Goal: Task Accomplishment & Management: Manage account settings

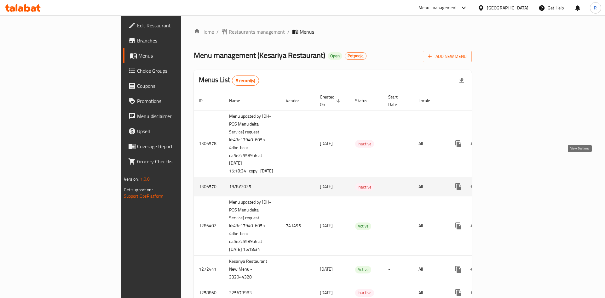
click at [508, 183] on icon "enhanced table" at bounding box center [504, 187] width 8 height 8
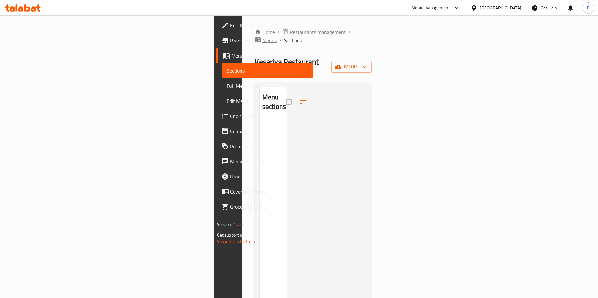
click at [262, 37] on span "Menus" at bounding box center [269, 41] width 14 height 8
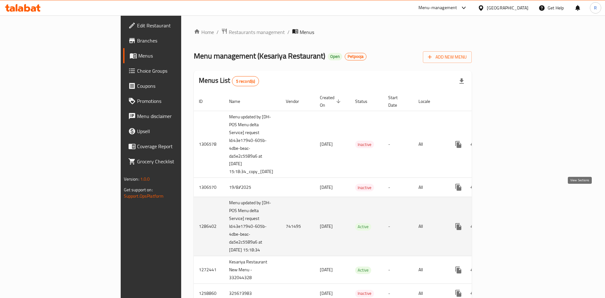
click at [508, 223] on icon "enhanced table" at bounding box center [504, 227] width 8 height 8
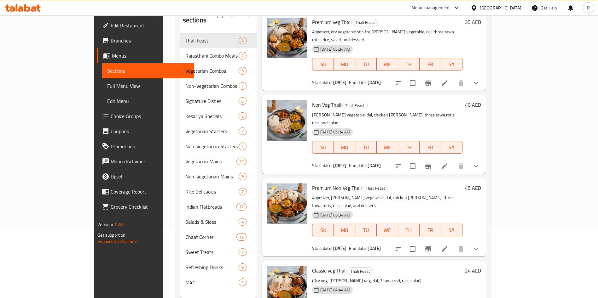
scroll to position [88, 0]
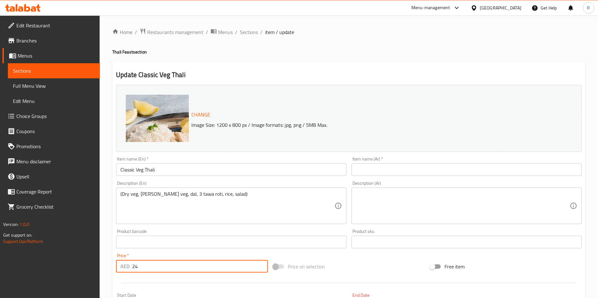
drag, startPoint x: 175, startPoint y: 269, endPoint x: 91, endPoint y: 269, distance: 83.8
click at [92, 269] on div "Edit Restaurant Branches Menus Sections Full Menu View Edit Menu Choice Groups …" at bounding box center [299, 238] width 598 height 446
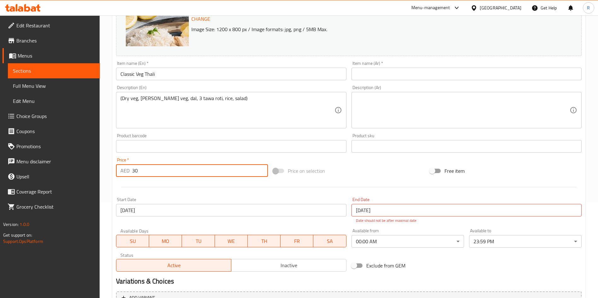
scroll to position [163, 0]
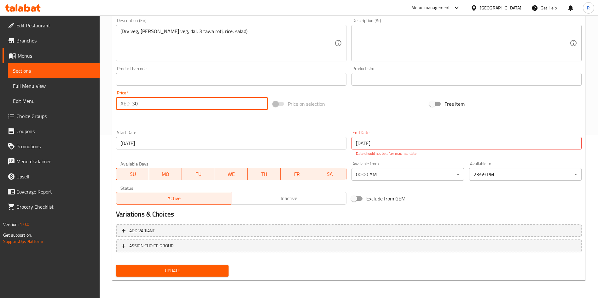
type input "30"
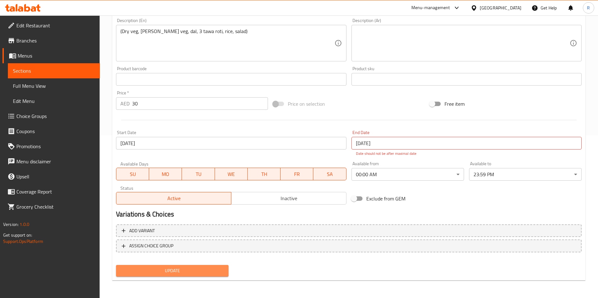
click at [180, 269] on span "Update" at bounding box center [172, 271] width 102 height 8
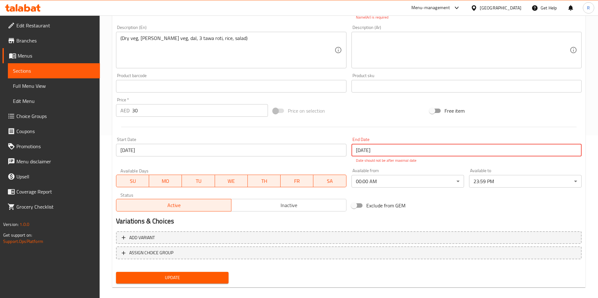
click at [431, 146] on input "18-08-2125" at bounding box center [466, 150] width 230 height 13
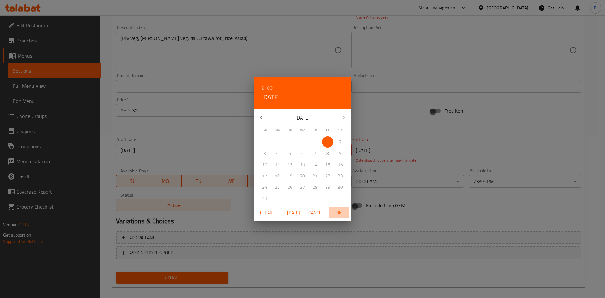
click at [337, 211] on span "OK" at bounding box center [338, 213] width 15 height 8
type input "01-01-2100"
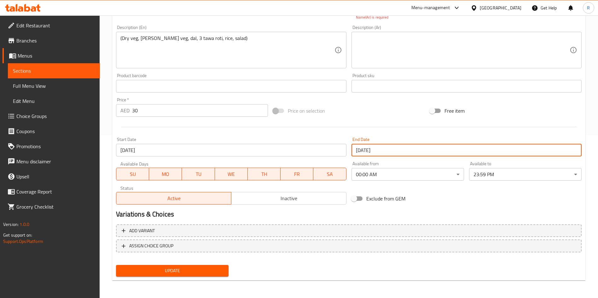
drag, startPoint x: 202, startPoint y: 270, endPoint x: 205, endPoint y: 274, distance: 5.4
click at [202, 270] on span "Update" at bounding box center [172, 271] width 102 height 8
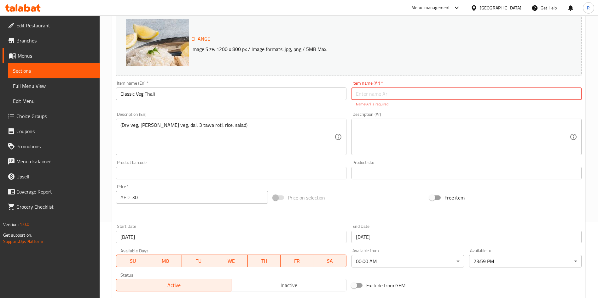
scroll to position [68, 0]
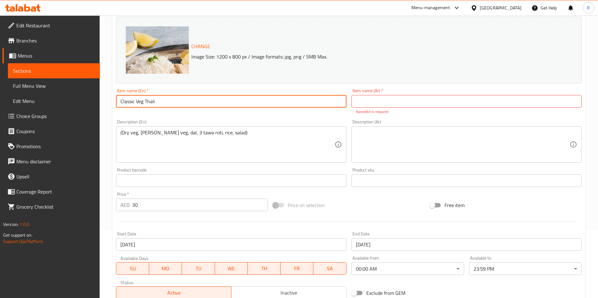
click at [214, 101] on input "Classic Veg Thali" at bounding box center [231, 101] width 230 height 13
type input "Classic Veg Thali"
click at [368, 99] on input "text" at bounding box center [466, 101] width 230 height 13
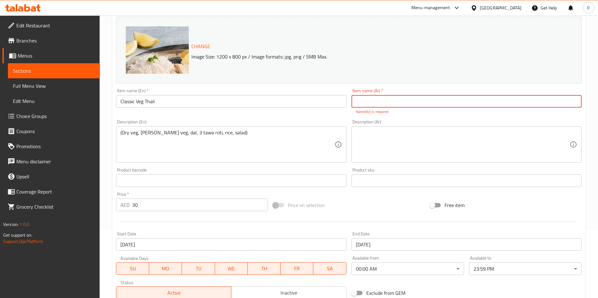
paste input "Classic Veg Thali"
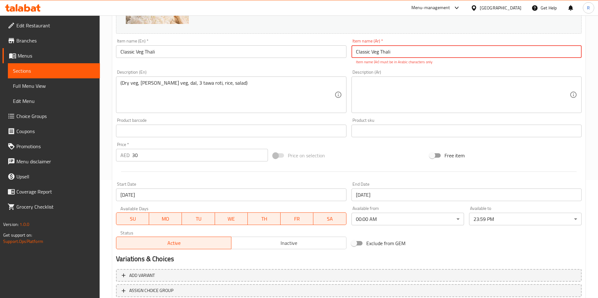
scroll to position [163, 0]
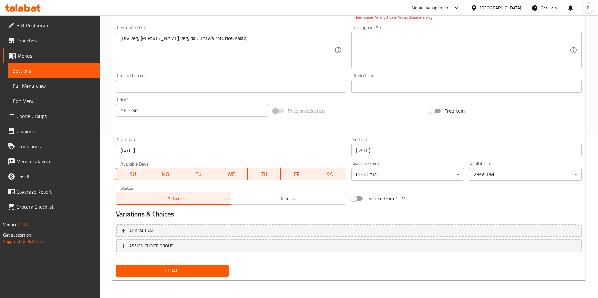
click at [200, 269] on span "Update" at bounding box center [172, 271] width 102 height 8
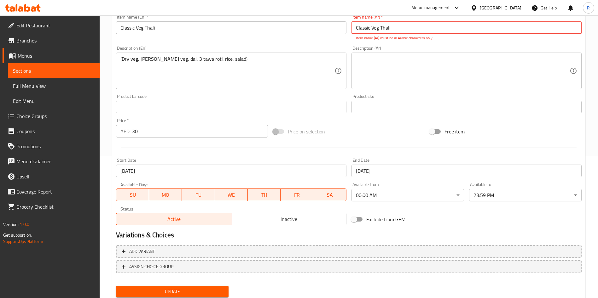
scroll to position [116, 0]
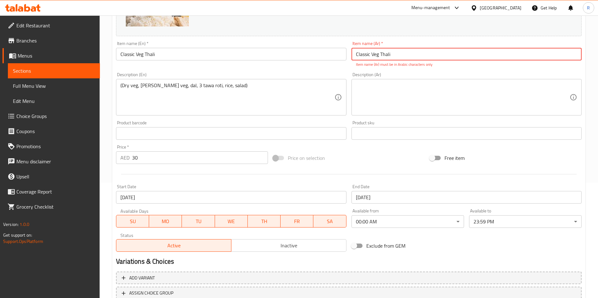
paste input "ثالي الخضار الكلاسيكي"
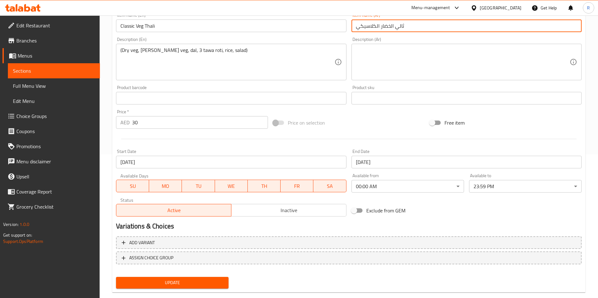
scroll to position [156, 0]
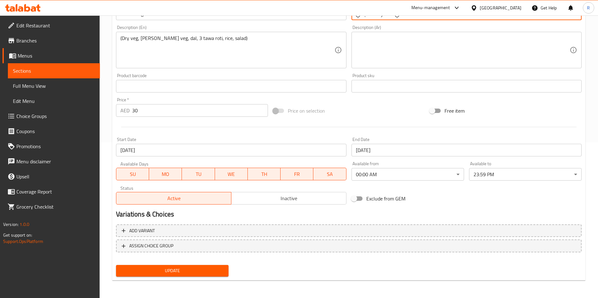
type input "ثالي الخضار الكلاسيكي"
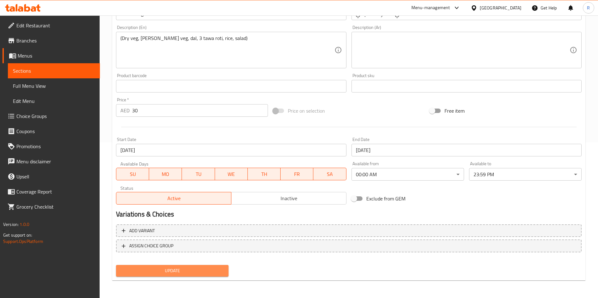
click at [174, 268] on span "Update" at bounding box center [172, 271] width 102 height 8
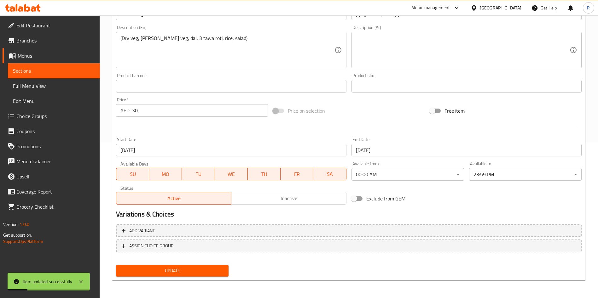
scroll to position [0, 0]
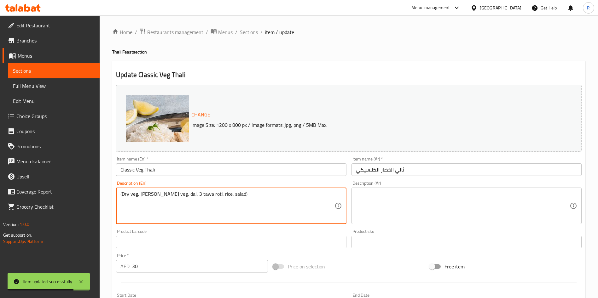
paste textarea "Dry vegetable stir-fry, curry vegetable, dal, three tawa rotis, rice, and salad."
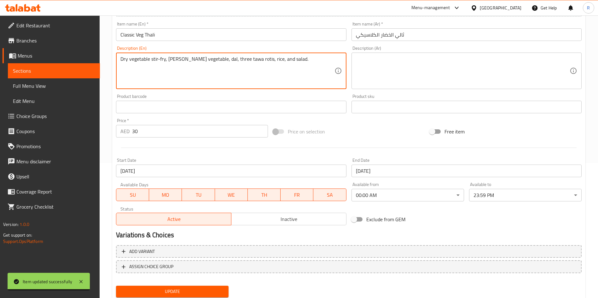
scroll to position [156, 0]
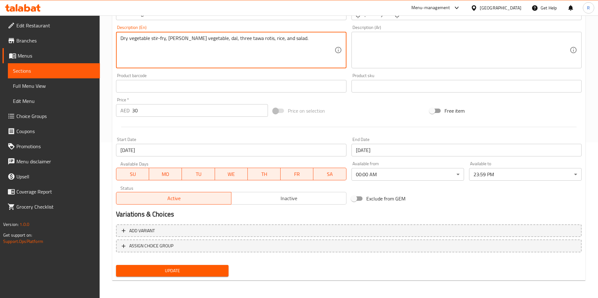
type textarea "Dry vegetable stir-fry, curry vegetable, dal, three tawa rotis, rice, and salad."
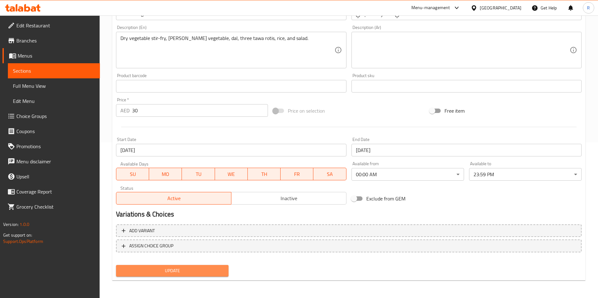
click at [179, 270] on span "Update" at bounding box center [172, 271] width 102 height 8
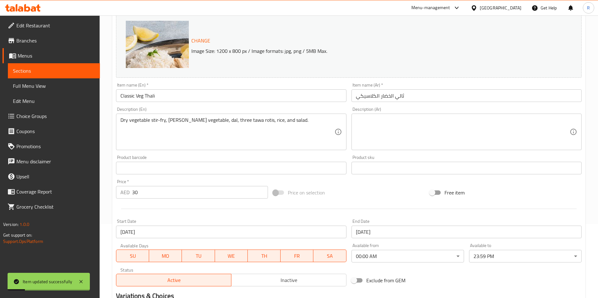
scroll to position [0, 0]
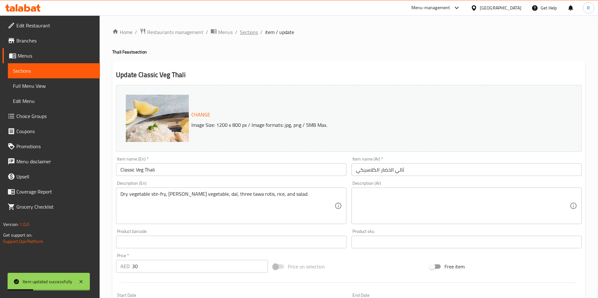
click at [254, 33] on span "Sections" at bounding box center [249, 32] width 18 height 8
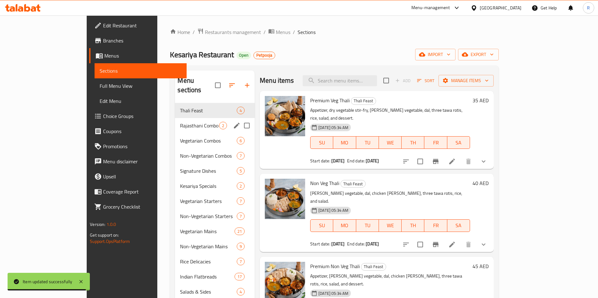
click at [180, 122] on span "Rajasthani Combo Meals" at bounding box center [199, 126] width 39 height 8
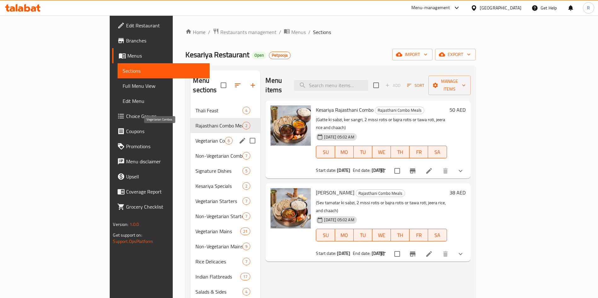
click at [195, 137] on span "Vegetarian Combos" at bounding box center [209, 141] width 29 height 8
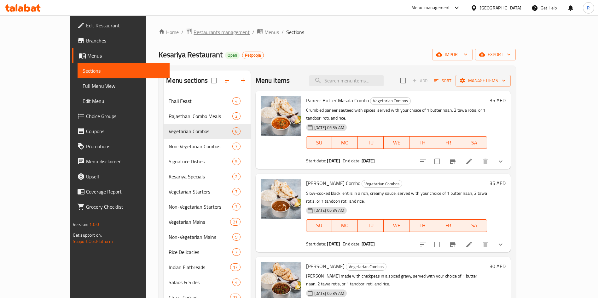
click at [193, 30] on span "Restaurants management" at bounding box center [221, 32] width 56 height 8
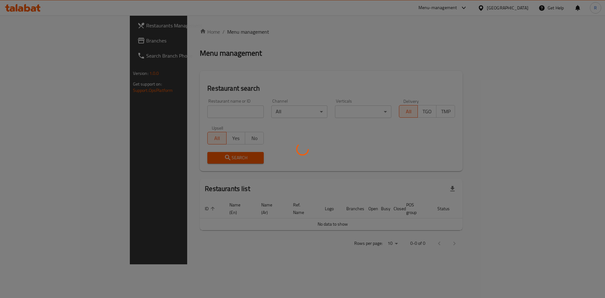
click at [182, 107] on div at bounding box center [302, 149] width 605 height 298
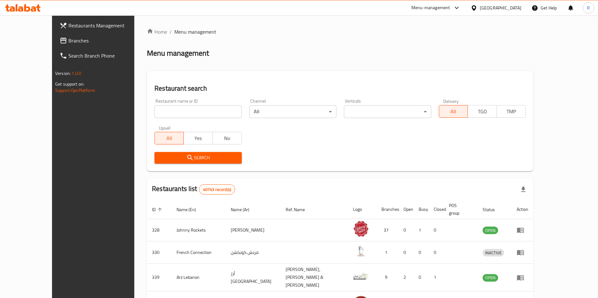
click at [186, 113] on input "search" at bounding box center [197, 112] width 87 height 13
click button "Search" at bounding box center [197, 158] width 87 height 12
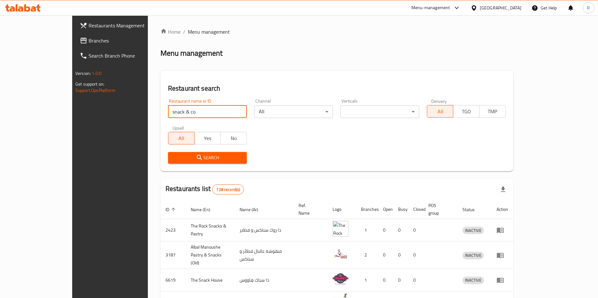
paste input "701773"
type input "701773"
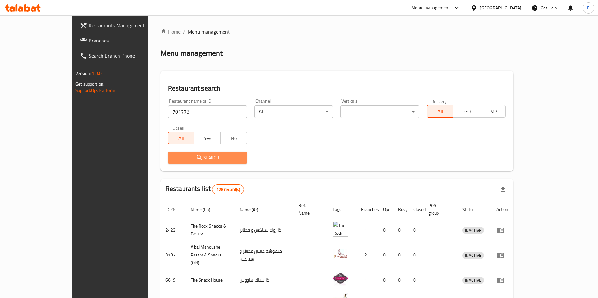
click at [196, 157] on icon "submit" at bounding box center [200, 158] width 8 height 8
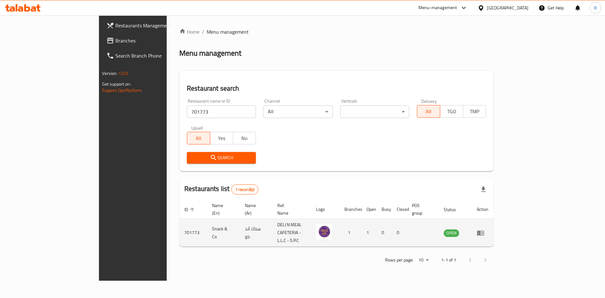
click at [484, 231] on icon "enhanced table" at bounding box center [480, 233] width 7 height 5
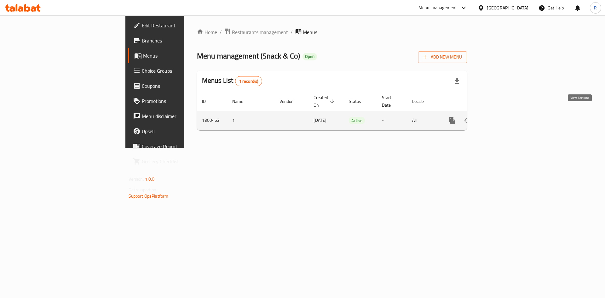
click at [501, 117] on icon "enhanced table" at bounding box center [498, 121] width 8 height 8
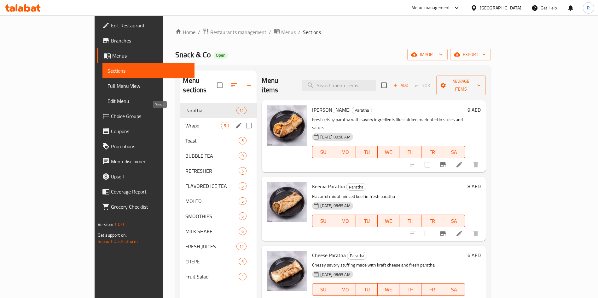
click at [185, 122] on span "Wrapo" at bounding box center [203, 126] width 36 height 8
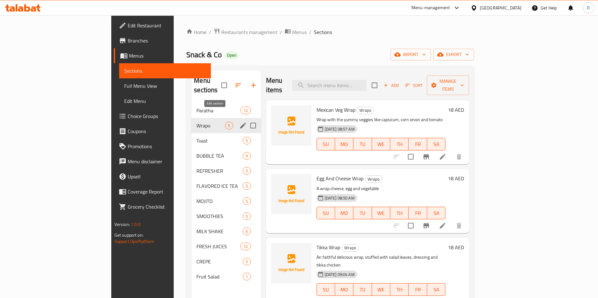
click at [240, 123] on icon "edit" at bounding box center [243, 126] width 6 height 6
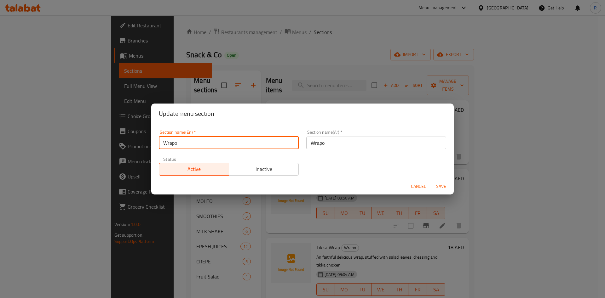
click at [185, 138] on input "Wrapo" at bounding box center [229, 143] width 140 height 13
type input "Wraps"
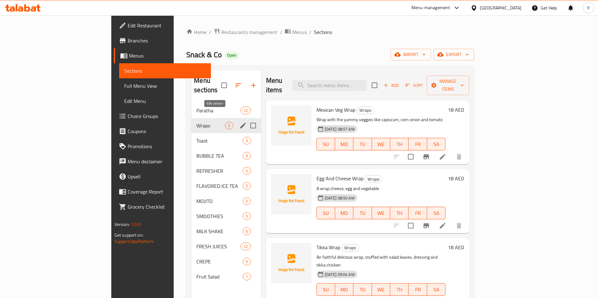
click at [239, 122] on icon "edit" at bounding box center [243, 126] width 8 height 8
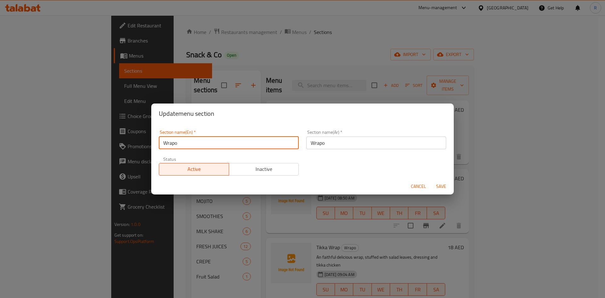
click at [207, 148] on input "Wrapo" at bounding box center [229, 143] width 140 height 13
type input "Wraps"
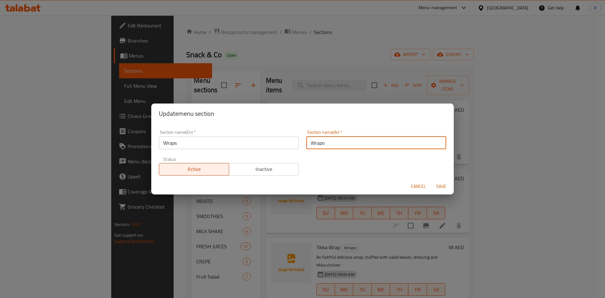
paste input "يلتف"
type input "يلتف"
click at [431, 181] on button "Save" at bounding box center [441, 187] width 20 height 12
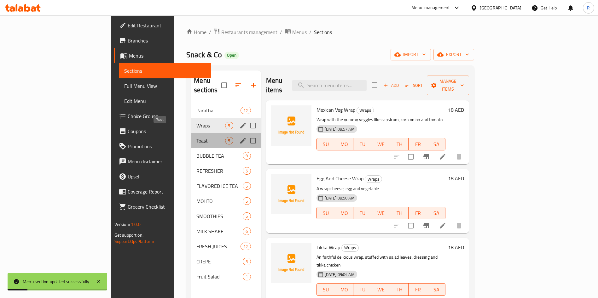
click at [196, 137] on span "Toast" at bounding box center [210, 141] width 29 height 8
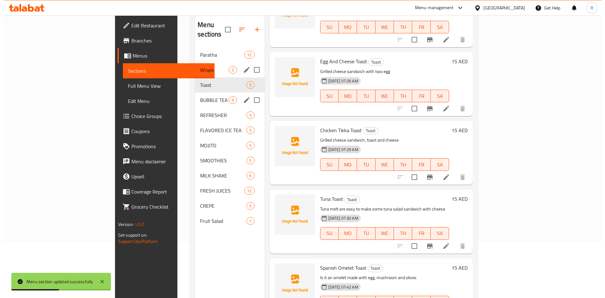
scroll to position [41, 0]
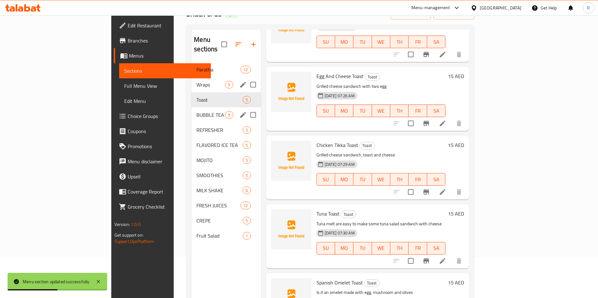
click at [196, 111] on span "BUBBLE TEA" at bounding box center [210, 115] width 29 height 8
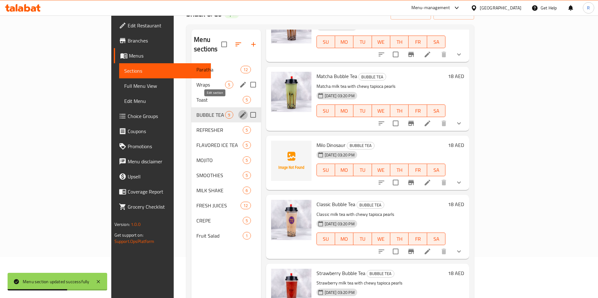
click at [239, 111] on icon "edit" at bounding box center [243, 115] width 8 height 8
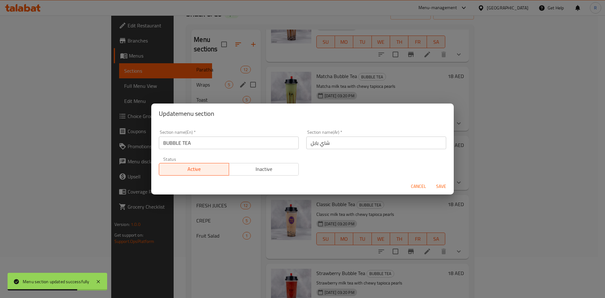
click at [217, 143] on input "BUBBLE TEA" at bounding box center [229, 143] width 140 height 13
type input "Bubble Tea"
click at [431, 181] on button "Save" at bounding box center [441, 187] width 20 height 12
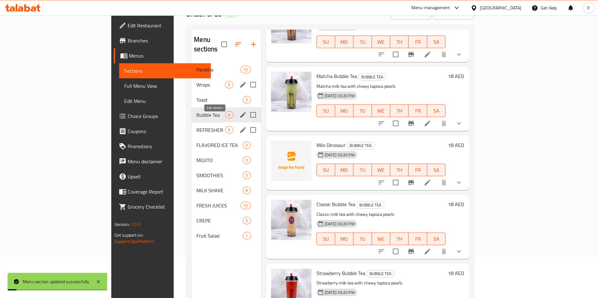
click at [239, 126] on icon "edit" at bounding box center [243, 130] width 8 height 8
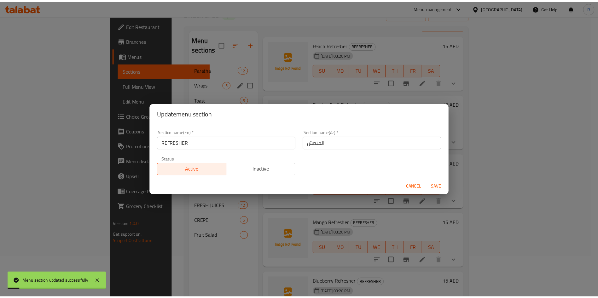
scroll to position [14, 0]
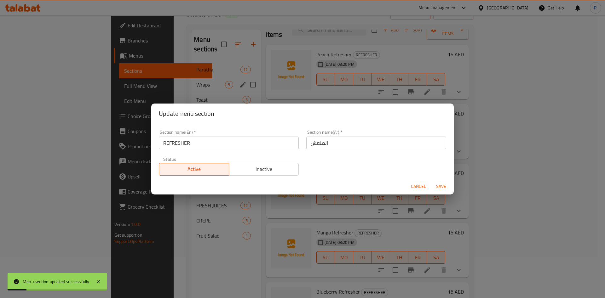
click at [202, 141] on input "REFRESHER" at bounding box center [229, 143] width 140 height 13
type input "refreshers"
click at [431, 181] on button "Save" at bounding box center [441, 187] width 20 height 12
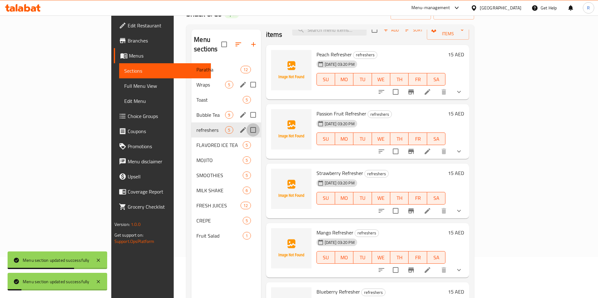
click at [246, 124] on input "Menu sections" at bounding box center [252, 130] width 13 height 13
checkbox input "true"
click at [239, 126] on icon "edit" at bounding box center [243, 130] width 8 height 8
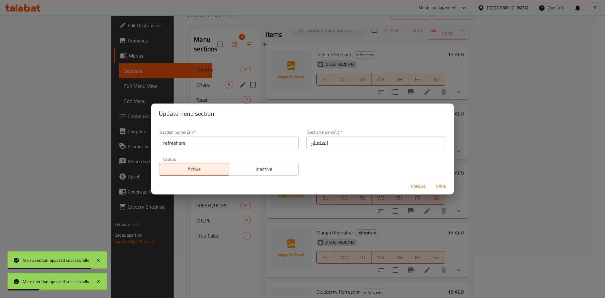
click at [191, 145] on input "refreshers" at bounding box center [229, 143] width 140 height 13
type input "Refreshers"
click at [431, 181] on button "Save" at bounding box center [441, 187] width 20 height 12
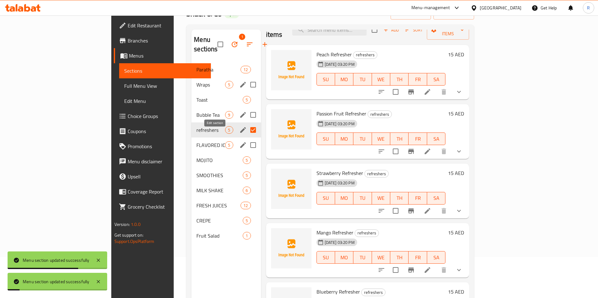
click at [240, 142] on icon "edit" at bounding box center [243, 145] width 6 height 6
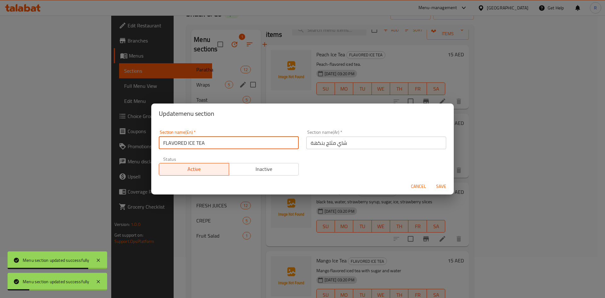
click at [205, 145] on input "FLAVORED ICE TEA" at bounding box center [229, 143] width 140 height 13
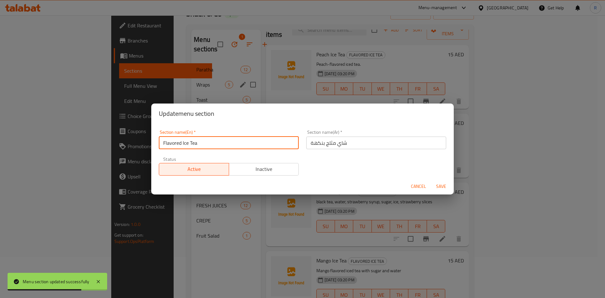
type input "Flavored Ice Tea"
click at [431, 181] on button "Save" at bounding box center [441, 187] width 20 height 12
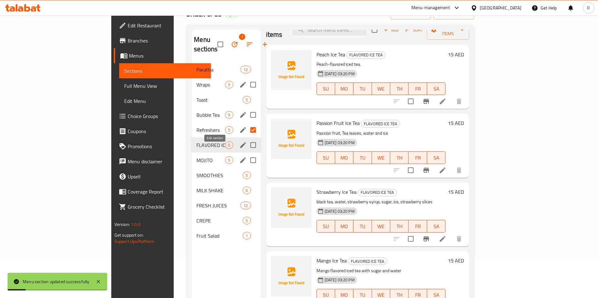
click at [239, 157] on icon "edit" at bounding box center [243, 161] width 8 height 8
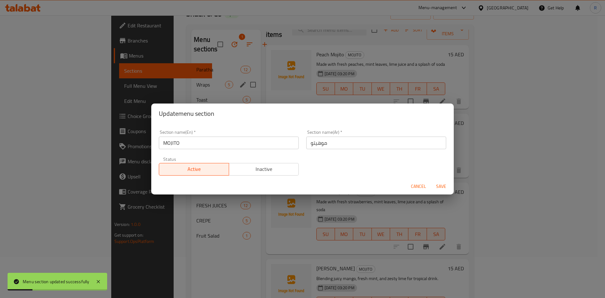
drag, startPoint x: 190, startPoint y: 136, endPoint x: 190, endPoint y: 144, distance: 7.3
click at [190, 141] on div "Section name(En)   * MOJITO Section name(En) *" at bounding box center [229, 139] width 140 height 19
click at [190, 144] on input "MOJITO" at bounding box center [229, 143] width 140 height 13
type input "Mojito"
click at [431, 181] on button "Save" at bounding box center [441, 187] width 20 height 12
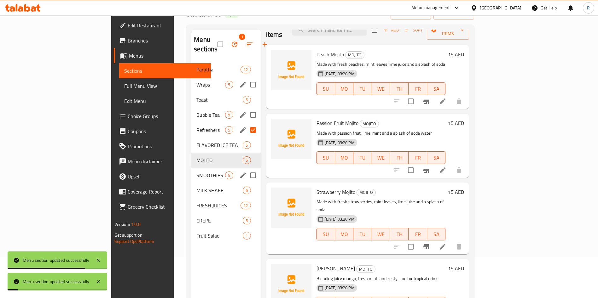
click at [239, 172] on icon "edit" at bounding box center [243, 176] width 8 height 8
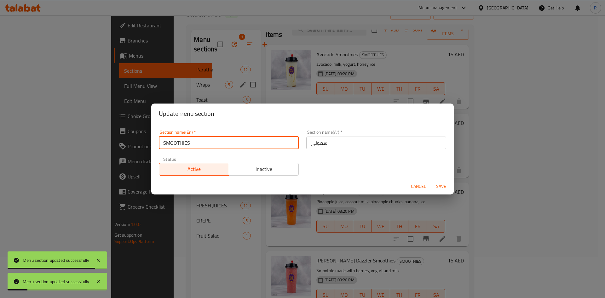
click at [230, 147] on input "SMOOTHIES" at bounding box center [229, 143] width 140 height 13
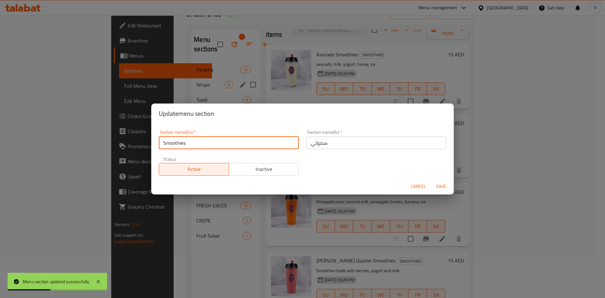
type input "Smoothies"
click at [431, 181] on button "Save" at bounding box center [441, 187] width 20 height 12
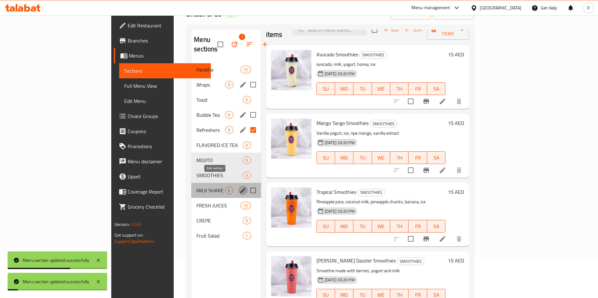
click at [240, 188] on icon "edit" at bounding box center [243, 191] width 6 height 6
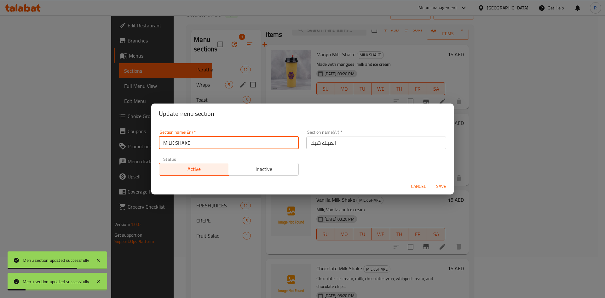
click at [211, 143] on input "MILK SHAKE" at bounding box center [229, 143] width 140 height 13
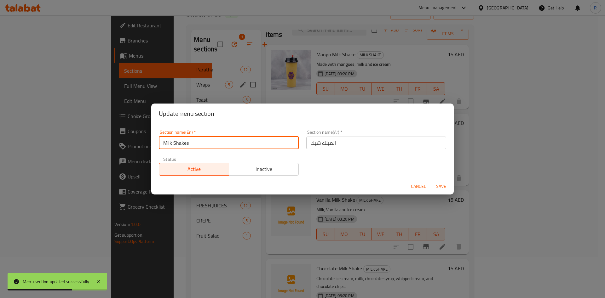
type input "Milk Shakes"
click at [431, 181] on button "Save" at bounding box center [441, 187] width 20 height 12
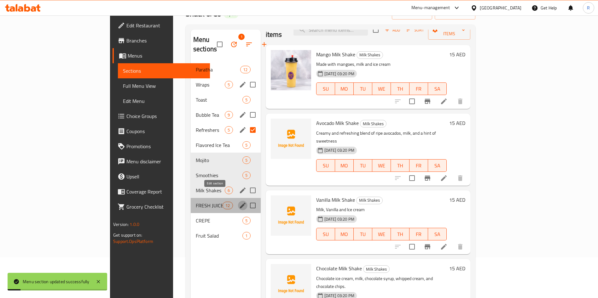
click at [240, 203] on icon "edit" at bounding box center [243, 206] width 6 height 6
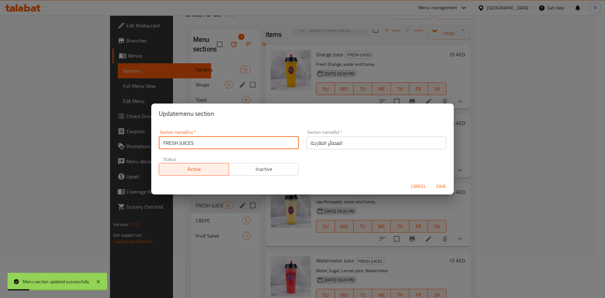
click at [209, 142] on input "FRESH JUICES" at bounding box center [229, 143] width 140 height 13
type input "Fresh Juices"
click at [431, 181] on button "Save" at bounding box center [441, 187] width 20 height 12
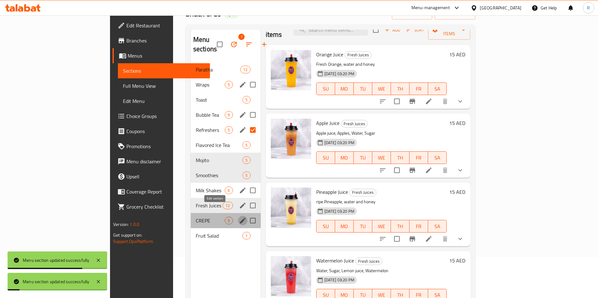
click at [239, 217] on icon "edit" at bounding box center [243, 221] width 8 height 8
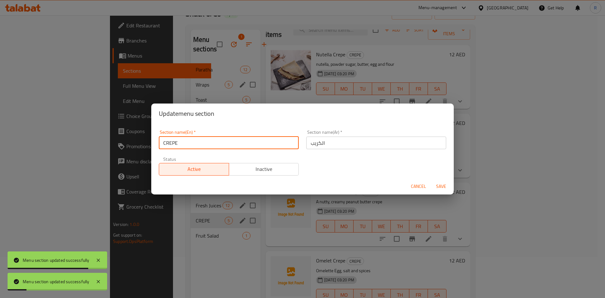
click at [184, 138] on input "CREPE" at bounding box center [229, 143] width 140 height 13
type input "Crepes"
click at [431, 181] on button "Save" at bounding box center [441, 187] width 20 height 12
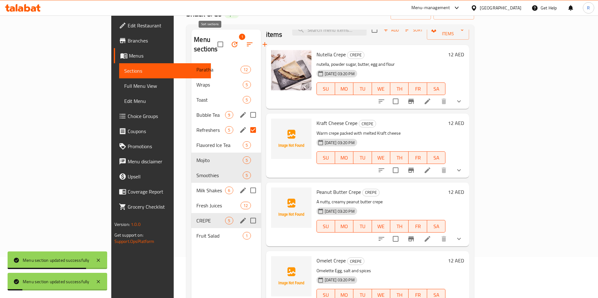
click at [246, 42] on icon "button" at bounding box center [250, 45] width 8 height 8
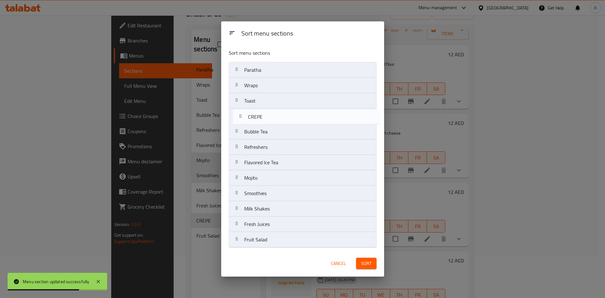
drag, startPoint x: 272, startPoint y: 226, endPoint x: 275, endPoint y: 116, distance: 110.4
click at [275, 116] on nav "Paratha Wraps Toast Bubble Tea Refreshers Flavored Ice Tea Mojito Smoothies Mil…" at bounding box center [303, 155] width 148 height 186
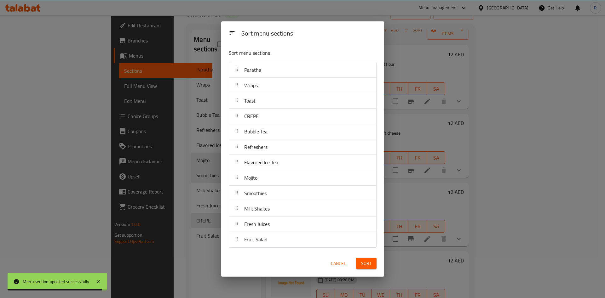
drag, startPoint x: 271, startPoint y: 248, endPoint x: 271, endPoint y: 244, distance: 4.7
click at [271, 244] on div "Sort menu sections Paratha Wraps Toast CREPE Bubble Tea Refreshers Flavored Ice…" at bounding box center [302, 147] width 163 height 206
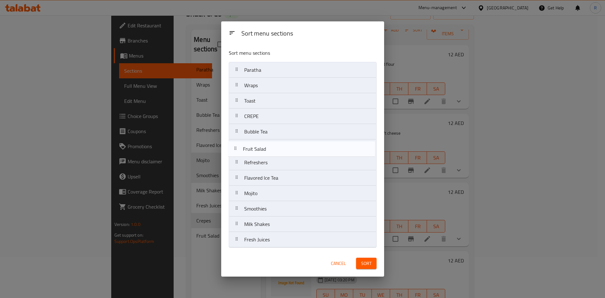
drag, startPoint x: 271, startPoint y: 243, endPoint x: 270, endPoint y: 147, distance: 95.8
click at [270, 147] on nav "Paratha Wraps Toast CREPE Bubble Tea Refreshers Flavored Ice Tea Mojito Smoothi…" at bounding box center [303, 155] width 148 height 186
drag, startPoint x: 269, startPoint y: 146, endPoint x: 267, endPoint y: 130, distance: 15.6
click at [267, 130] on nav "Paratha Wraps Toast CREPE Bubble Tea Fruit Salad Refreshers Flavored Ice Tea Mo…" at bounding box center [303, 155] width 148 height 186
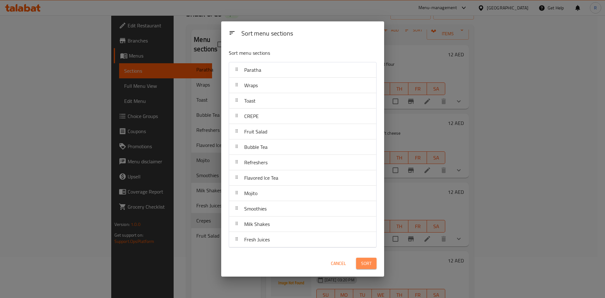
click at [367, 259] on button "Sort" at bounding box center [366, 264] width 20 height 12
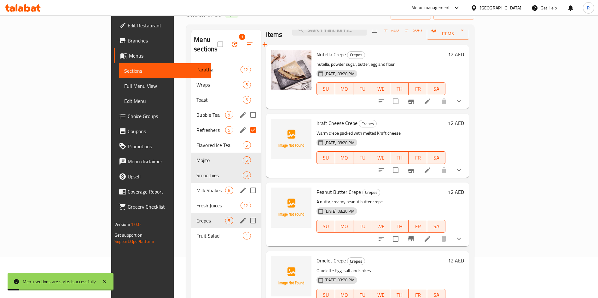
click at [191, 262] on div "Menu sections 1 Paratha 12 Wraps 5 Toast 5 Bubble Tea 9 Refreshers 5 Flavored I…" at bounding box center [225, 179] width 69 height 298
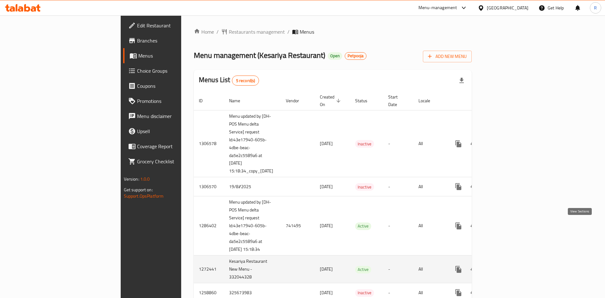
click at [508, 266] on icon "enhanced table" at bounding box center [504, 270] width 8 height 8
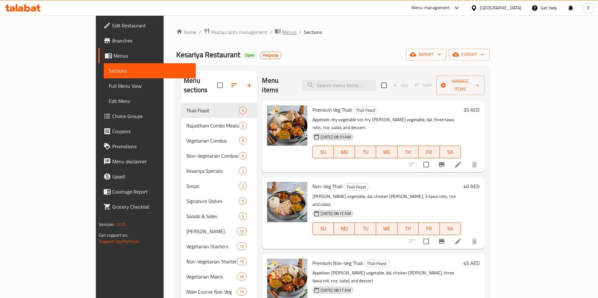
click at [282, 30] on span "Menus" at bounding box center [289, 32] width 14 height 8
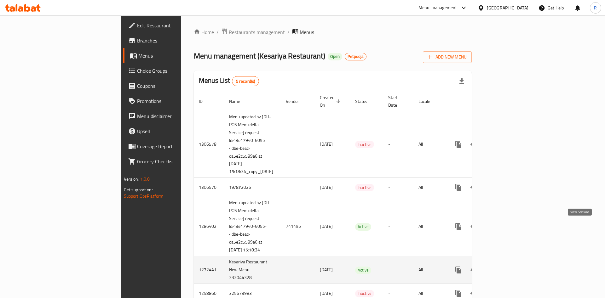
click at [508, 267] on icon "enhanced table" at bounding box center [504, 271] width 8 height 8
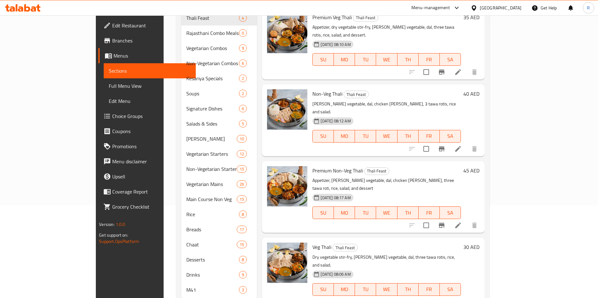
scroll to position [103, 0]
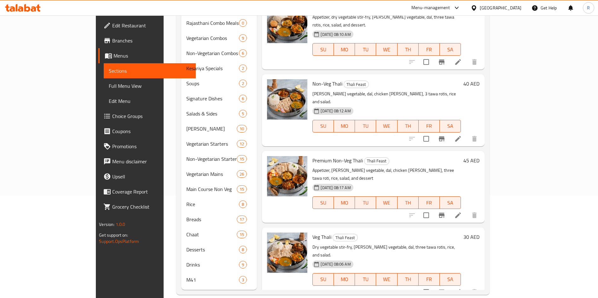
click at [342, 244] on p "Dry vegetable stir-fry, curry vegetable, dal, three tawa rotis, rice, and salad." at bounding box center [386, 252] width 148 height 16
drag, startPoint x: 342, startPoint y: 211, endPoint x: 347, endPoint y: 231, distance: 20.8
click at [342, 244] on p "Dry vegetable stir-fry, curry vegetable, dal, three tawa rotis, rice, and salad." at bounding box center [386, 252] width 148 height 16
copy div "Dry vegetable stir-fry, curry vegetable, dal, three tawa rotis, rice, and salad."
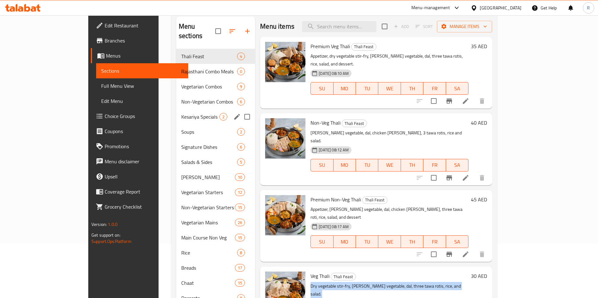
scroll to position [8, 0]
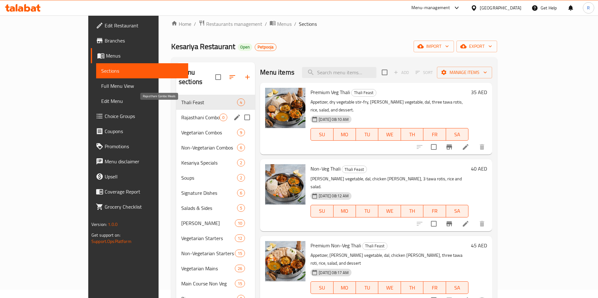
click at [181, 114] on span "Rajasthani Combo Meals" at bounding box center [200, 118] width 38 height 8
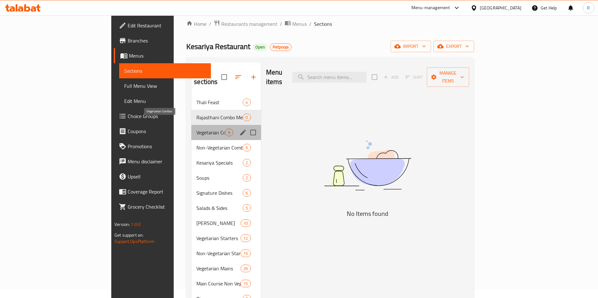
click at [196, 129] on span "Vegetarian Combos" at bounding box center [210, 133] width 29 height 8
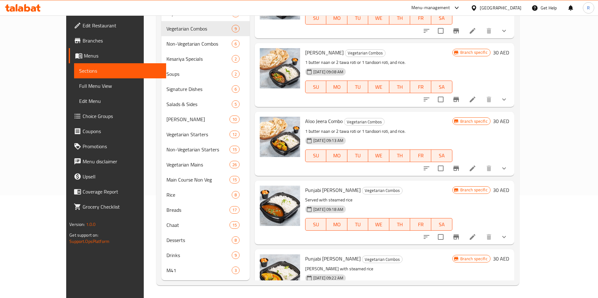
scroll to position [330, 0]
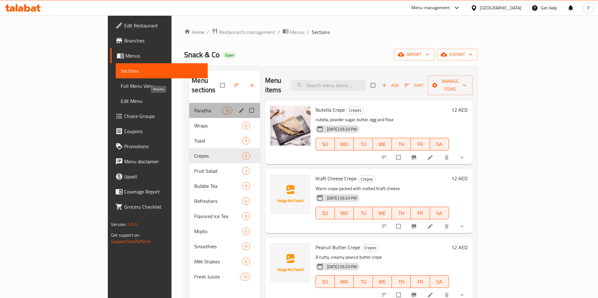
click at [194, 107] on span "Paratha" at bounding box center [208, 111] width 28 height 8
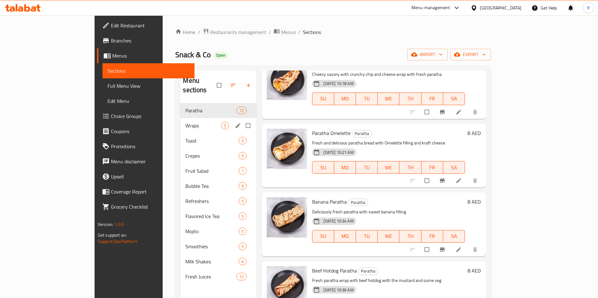
click at [180, 118] on div "Wraps 5" at bounding box center [218, 125] width 76 height 15
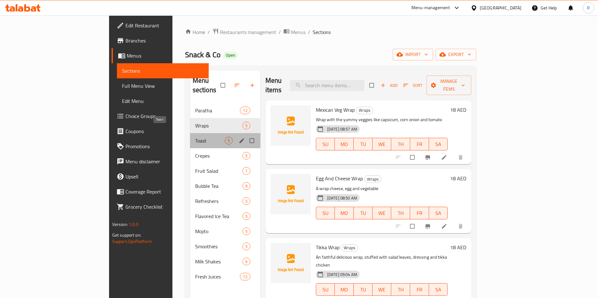
click at [195, 137] on span "Toast" at bounding box center [210, 141] width 30 height 8
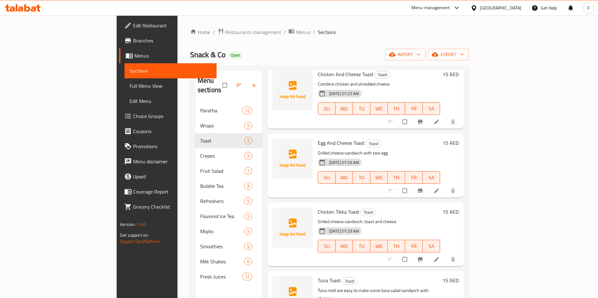
scroll to position [61, 0]
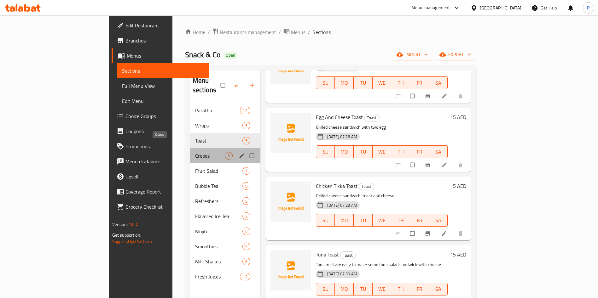
click at [195, 152] on span "Crepes" at bounding box center [210, 156] width 30 height 8
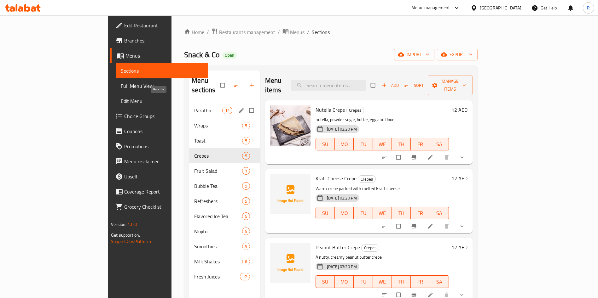
click at [194, 107] on span "Paratha" at bounding box center [208, 111] width 28 height 8
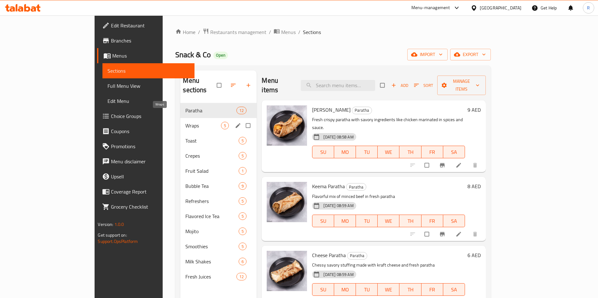
click at [185, 122] on span "Wraps" at bounding box center [203, 126] width 36 height 8
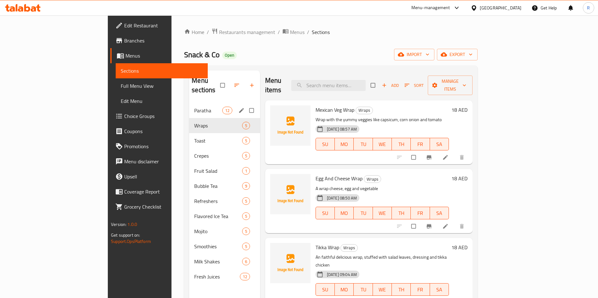
click at [194, 107] on span "Paratha" at bounding box center [208, 111] width 28 height 8
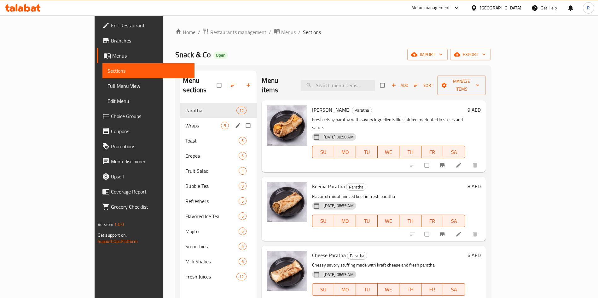
click at [185, 122] on span "Wraps" at bounding box center [203, 126] width 36 height 8
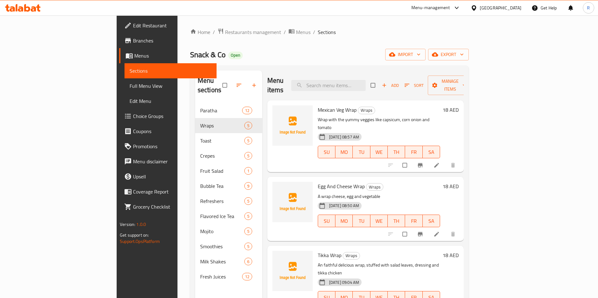
click at [469, 36] on ol "Home / Restaurants management / Menus / Sections" at bounding box center [329, 32] width 279 height 8
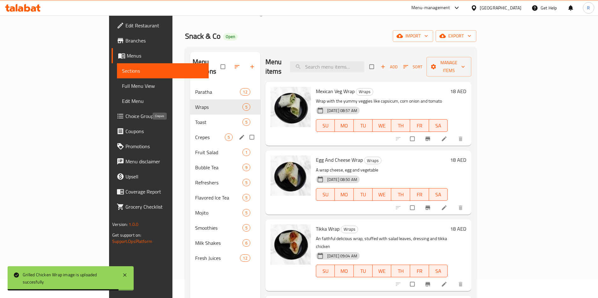
scroll to position [19, 0]
click at [195, 118] on span "Toast" at bounding box center [210, 122] width 30 height 8
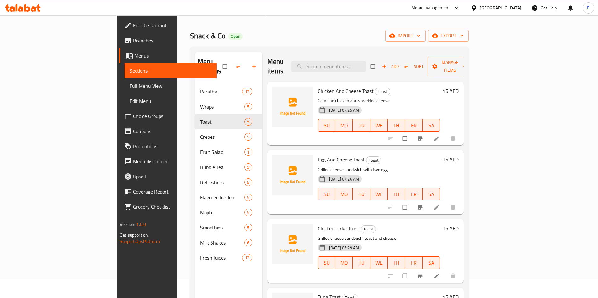
scroll to position [61, 0]
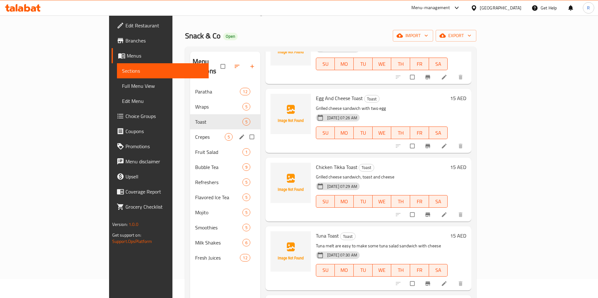
click at [195, 133] on span "Crepes" at bounding box center [210, 137] width 30 height 8
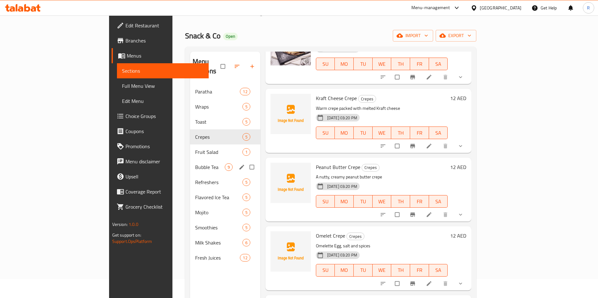
drag, startPoint x: 147, startPoint y: 151, endPoint x: 148, endPoint y: 147, distance: 3.9
click at [190, 160] on div "Bubble Tea 9" at bounding box center [225, 167] width 70 height 15
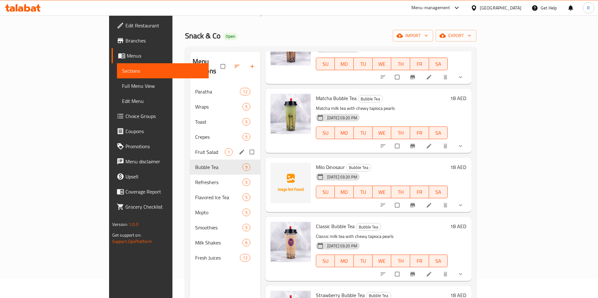
click at [195, 148] on span "Fruit Salad" at bounding box center [210, 152] width 30 height 8
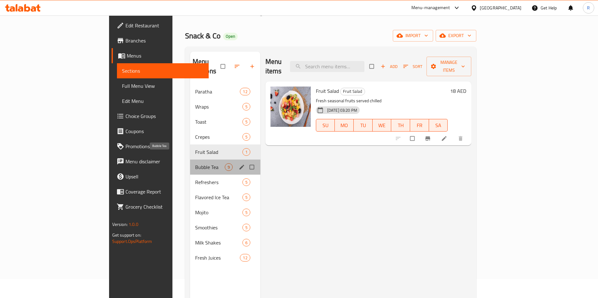
click at [195, 164] on span "Bubble Tea" at bounding box center [210, 168] width 30 height 8
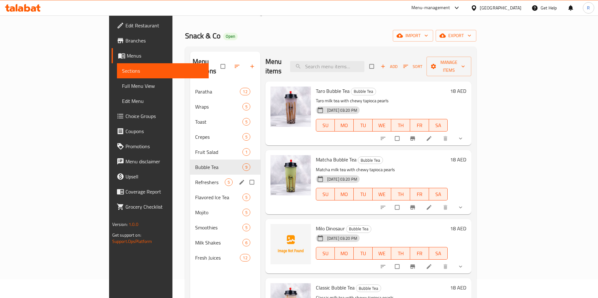
click at [195, 179] on span "Refreshers" at bounding box center [210, 183] width 30 height 8
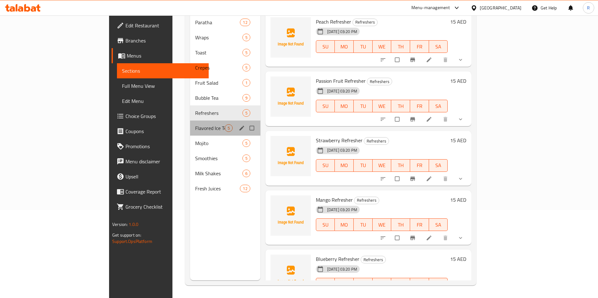
drag, startPoint x: 147, startPoint y: 123, endPoint x: 177, endPoint y: 157, distance: 46.2
click at [190, 122] on div "Flavored Ice Tea 5" at bounding box center [225, 128] width 70 height 15
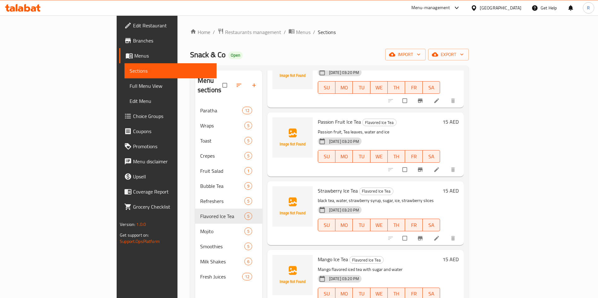
scroll to position [61, 0]
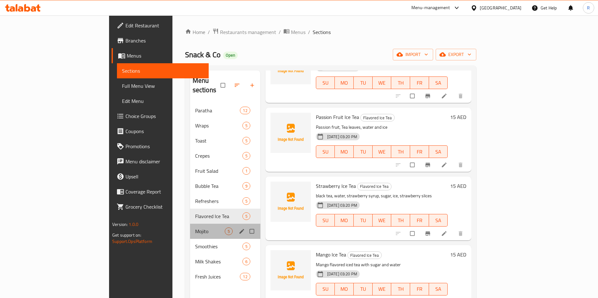
drag, startPoint x: 147, startPoint y: 226, endPoint x: 151, endPoint y: 230, distance: 5.6
click at [190, 226] on div "Mojito 5" at bounding box center [225, 231] width 70 height 15
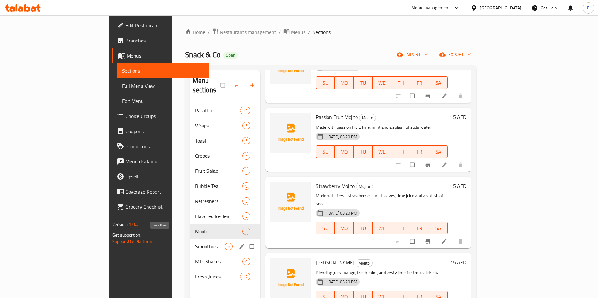
click at [195, 243] on span "Smoothies" at bounding box center [210, 247] width 30 height 8
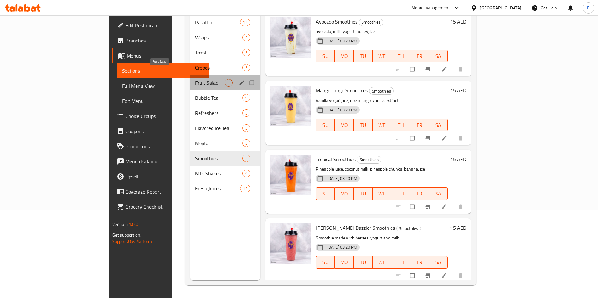
drag, startPoint x: 176, startPoint y: 77, endPoint x: 177, endPoint y: 91, distance: 14.9
click at [195, 79] on span "Fruit Salad" at bounding box center [210, 83] width 30 height 8
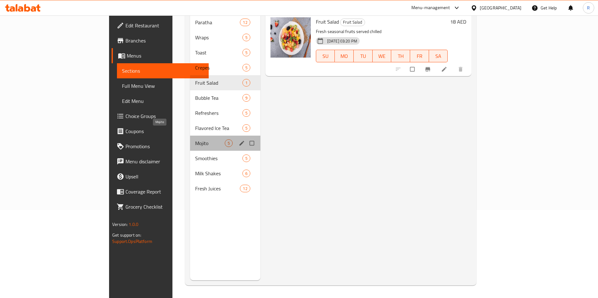
click at [195, 140] on span "Mojito" at bounding box center [210, 144] width 30 height 8
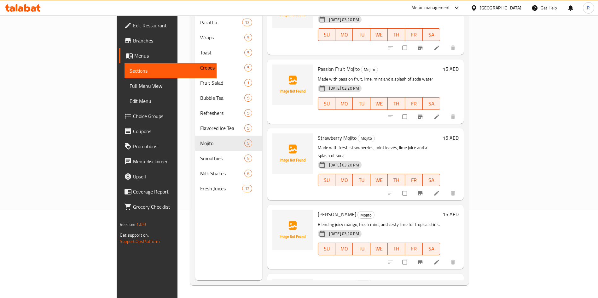
scroll to position [61, 0]
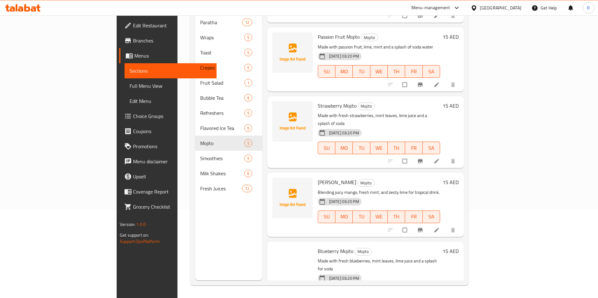
click at [230, 250] on div "Menu sections Paratha 12 Wraps 5 Toast 5 Crepes 5 Fruit Salad 1 Bubble Tea 9 Re…" at bounding box center [228, 131] width 67 height 298
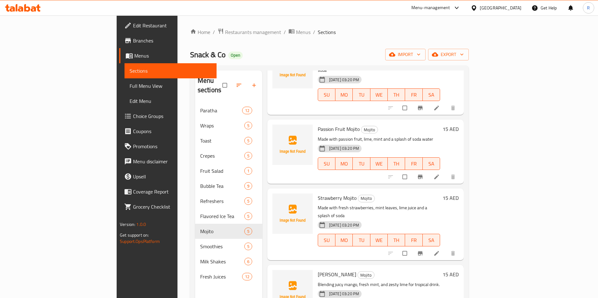
scroll to position [61, 0]
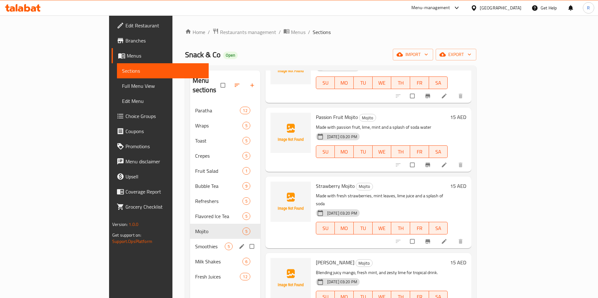
click at [195, 243] on span "Smoothies" at bounding box center [210, 247] width 30 height 8
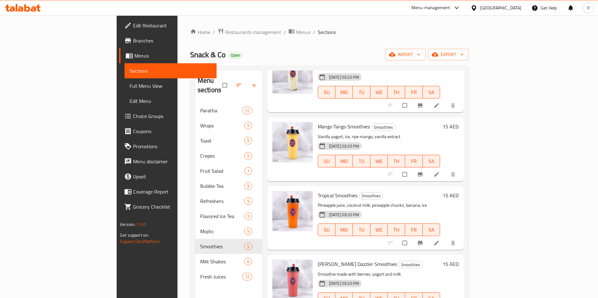
scroll to position [88, 0]
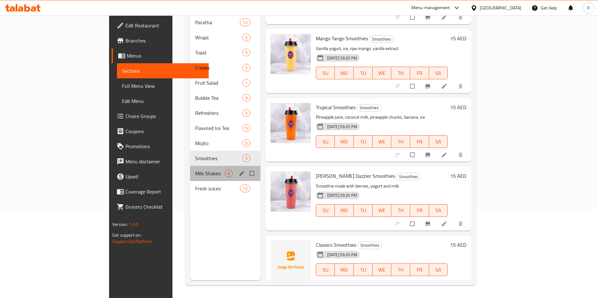
click at [190, 166] on div "Milk Shakes 6" at bounding box center [225, 173] width 70 height 15
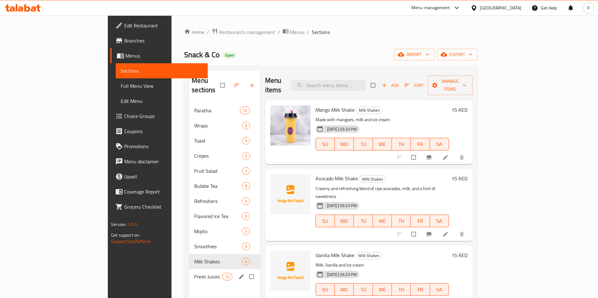
click at [189, 271] on div "Fresh Juices 12" at bounding box center [224, 276] width 71 height 15
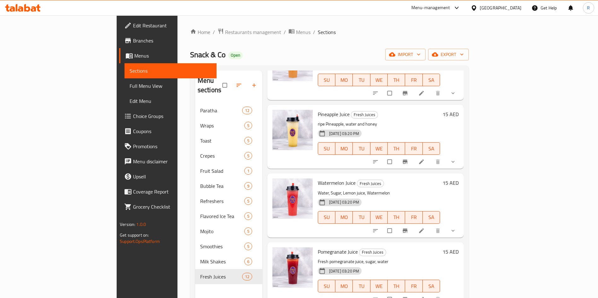
scroll to position [284, 0]
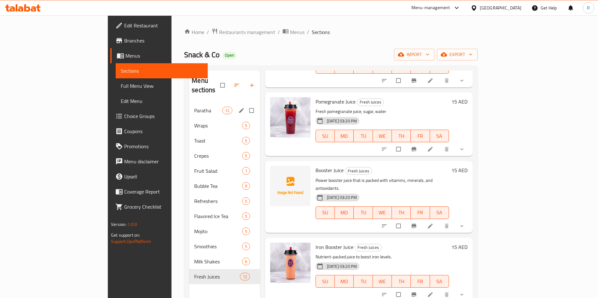
click at [189, 103] on div "Paratha 12" at bounding box center [224, 110] width 71 height 15
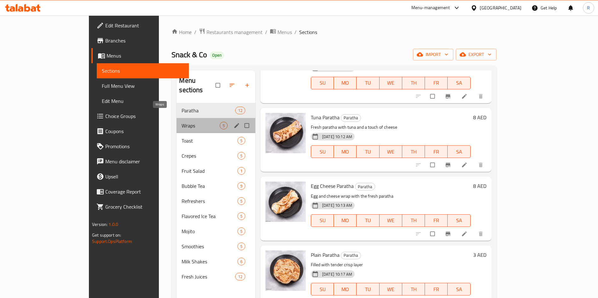
click at [182, 122] on span "Wraps" at bounding box center [201, 126] width 38 height 8
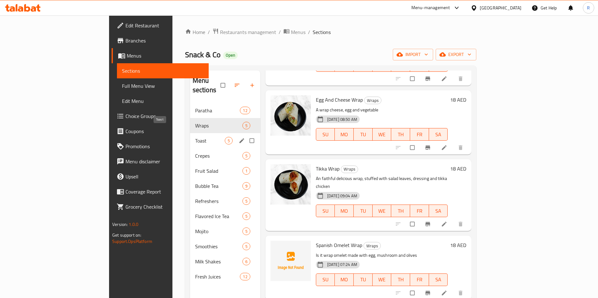
scroll to position [61, 0]
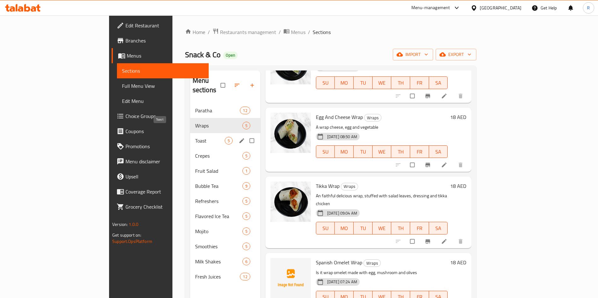
click at [195, 137] on span "Toast" at bounding box center [210, 141] width 30 height 8
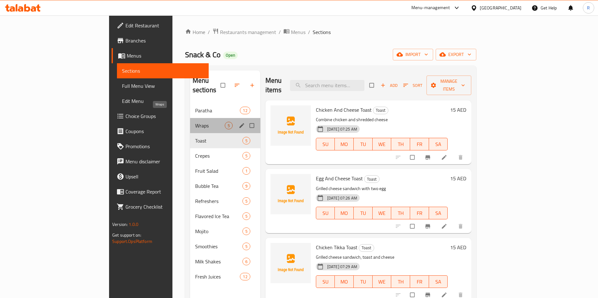
click at [195, 122] on span "Wraps" at bounding box center [210, 126] width 30 height 8
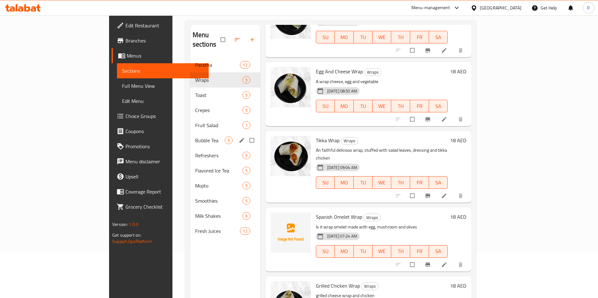
scroll to position [47, 0]
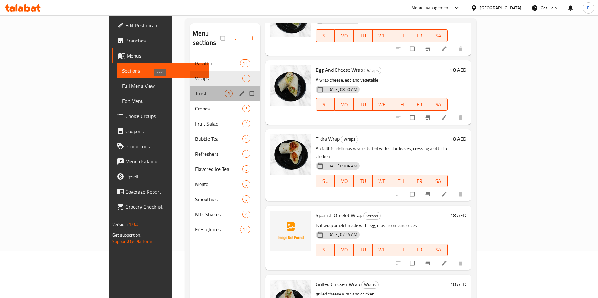
click at [195, 90] on span "Toast" at bounding box center [210, 94] width 30 height 8
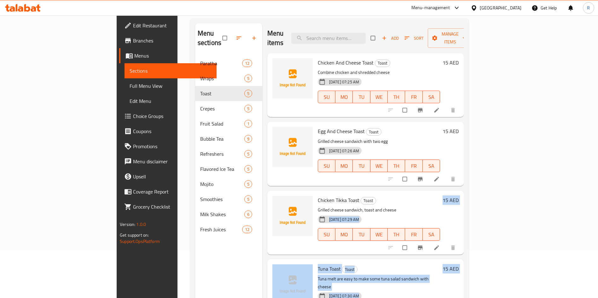
scroll to position [61, 0]
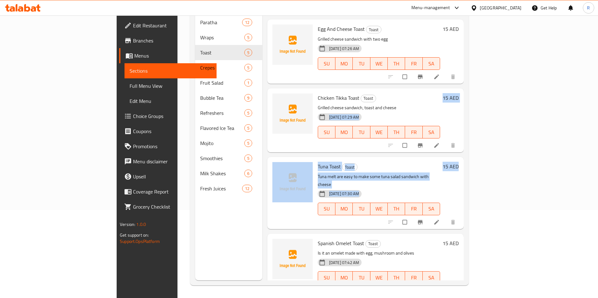
drag, startPoint x: 421, startPoint y: 198, endPoint x: 284, endPoint y: 311, distance: 178.2
